Goal: Task Accomplishment & Management: Manage account settings

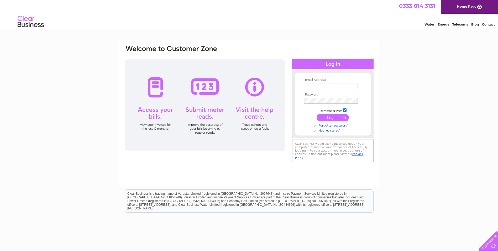
click at [320, 88] on input "text" at bounding box center [331, 86] width 54 height 6
type input "clare.mcgowan@drummondlaurie.co.uk"
click at [317, 114] on input "submit" at bounding box center [333, 117] width 32 height 7
click at [332, 119] on input "submit" at bounding box center [333, 117] width 32 height 7
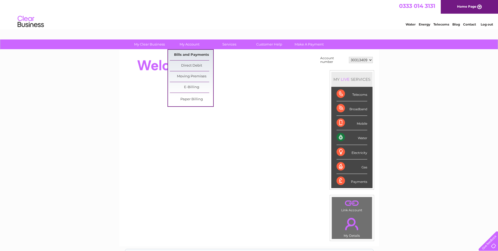
click at [192, 55] on link "Bills and Payments" at bounding box center [191, 55] width 43 height 11
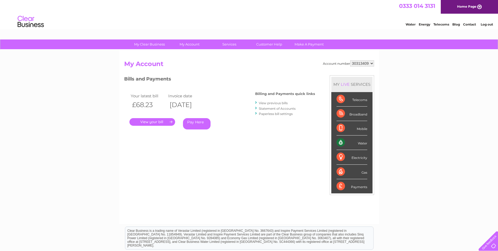
click at [153, 123] on link "." at bounding box center [152, 122] width 46 height 8
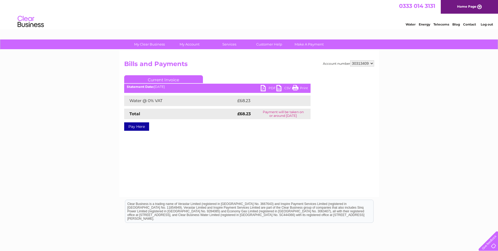
click at [268, 88] on link "PDF" at bounding box center [269, 89] width 16 height 8
